Goal: Check status: Check status

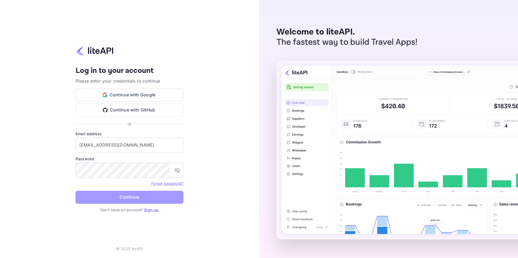
click at [128, 201] on button "Continue" at bounding box center [130, 197] width 108 height 13
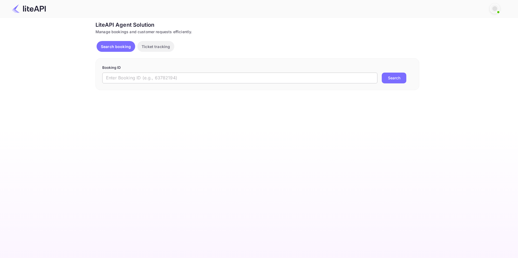
click at [229, 78] on input "text" at bounding box center [239, 78] width 275 height 11
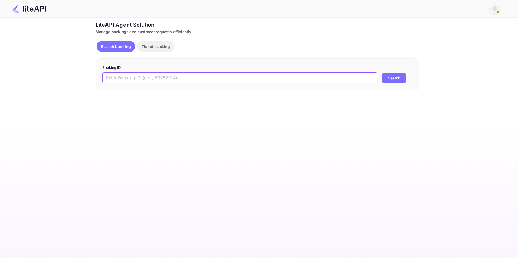
paste input "8258500"
type input "8258500"
click at [382, 73] on button "Search" at bounding box center [394, 78] width 25 height 11
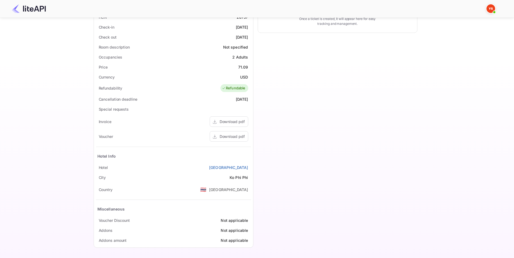
scroll to position [134, 0]
drag, startPoint x: 250, startPoint y: 168, endPoint x: 187, endPoint y: 170, distance: 62.9
click at [187, 170] on div "[GEOGRAPHIC_DATA]" at bounding box center [173, 168] width 155 height 10
copy link "[GEOGRAPHIC_DATA]"
